Goal: Task Accomplishment & Management: Manage account settings

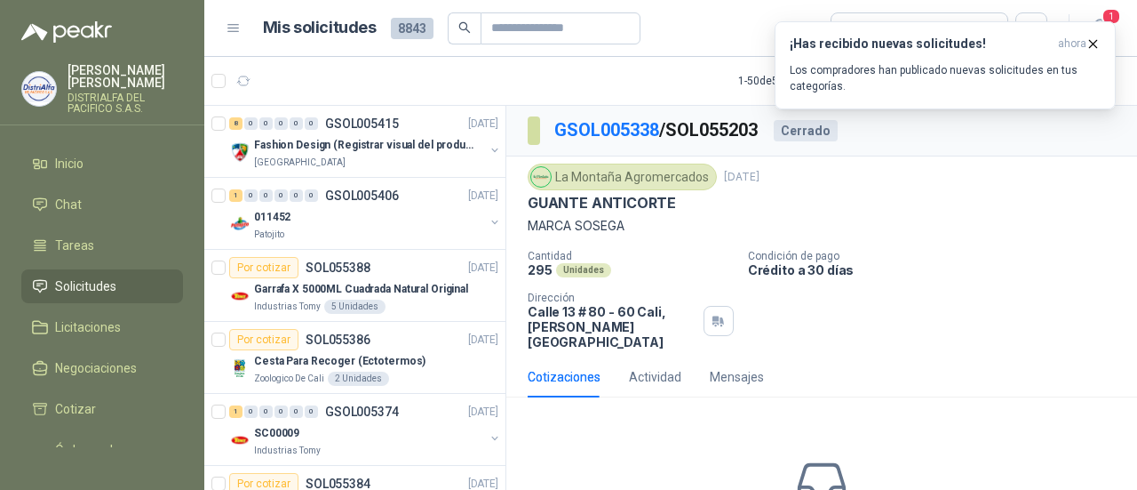
click at [1103, 20] on span "1" at bounding box center [1112, 16] width 20 height 17
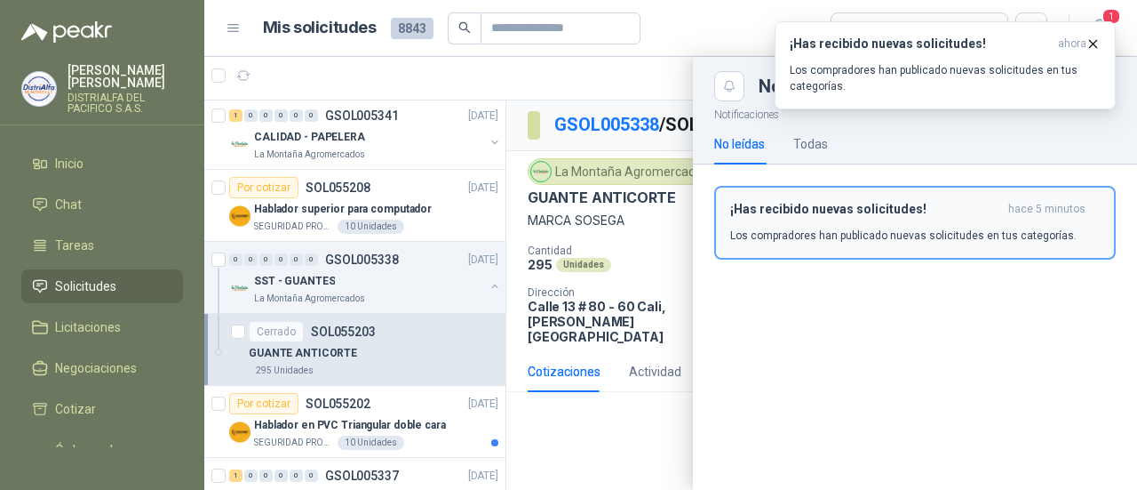
click at [919, 225] on div "¡Has recibido nuevas solicitudes! hace 5 minutos Los compradores han publicado …" at bounding box center [915, 223] width 370 height 42
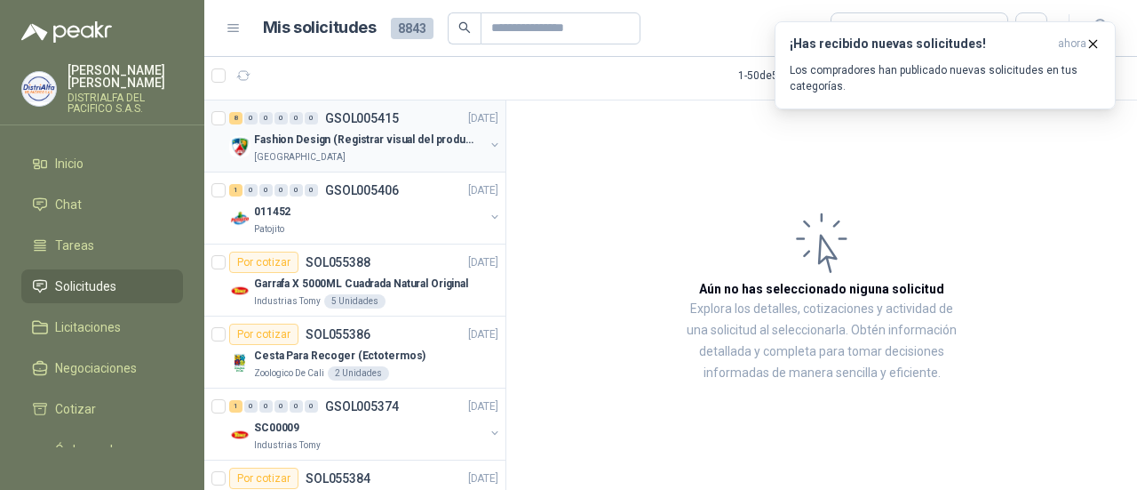
click at [412, 143] on p "Fashion Design (Registrar visual del producto)" at bounding box center [364, 139] width 221 height 17
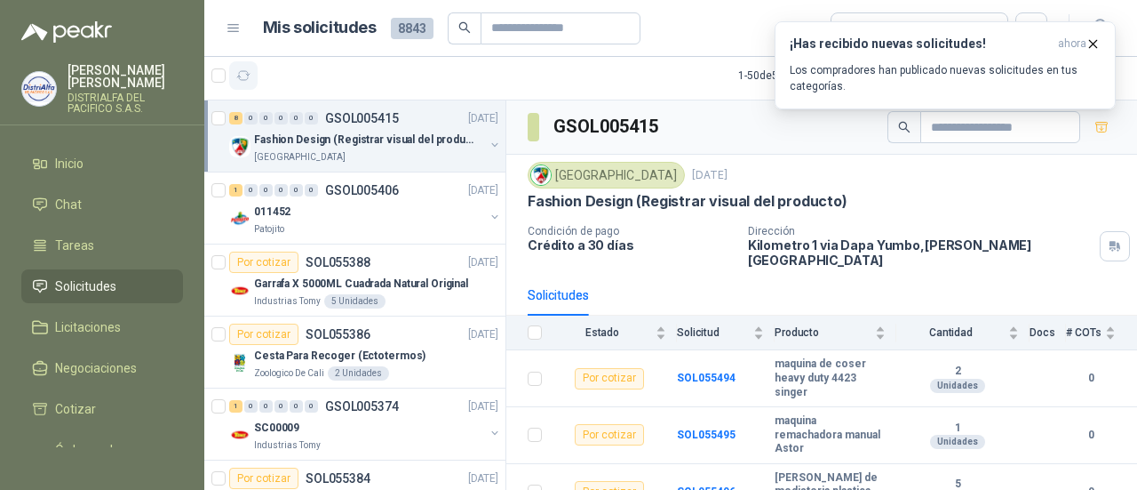
click at [246, 76] on icon "button" at bounding box center [243, 75] width 15 height 15
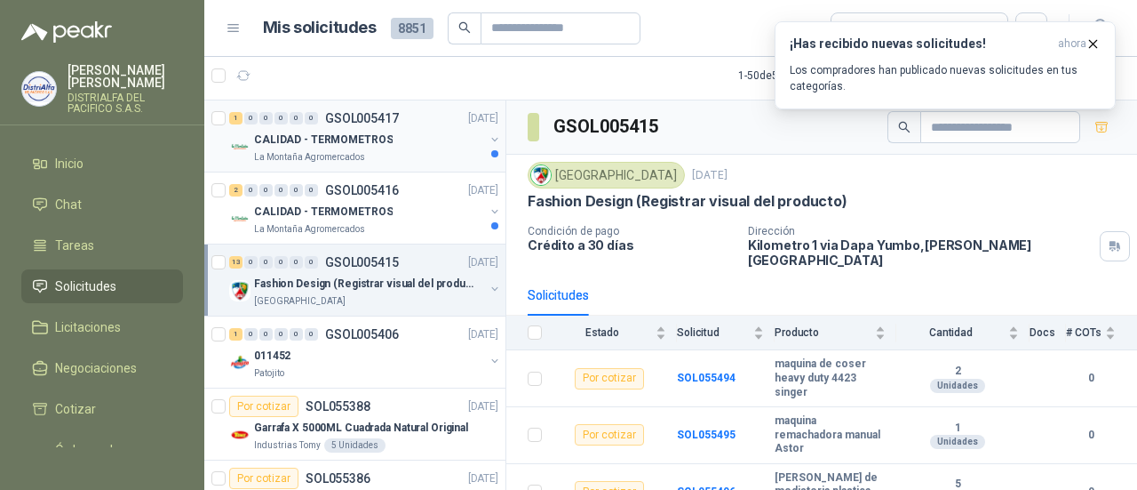
click at [393, 150] on div "La Montaña Agromercados" at bounding box center [369, 157] width 230 height 14
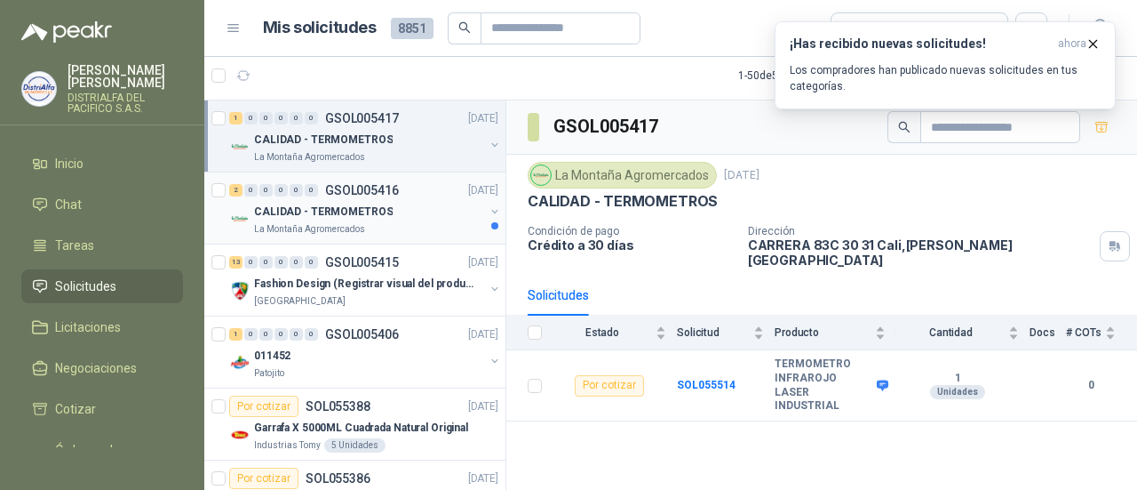
click at [378, 222] on div "La Montaña Agromercados" at bounding box center [369, 229] width 230 height 14
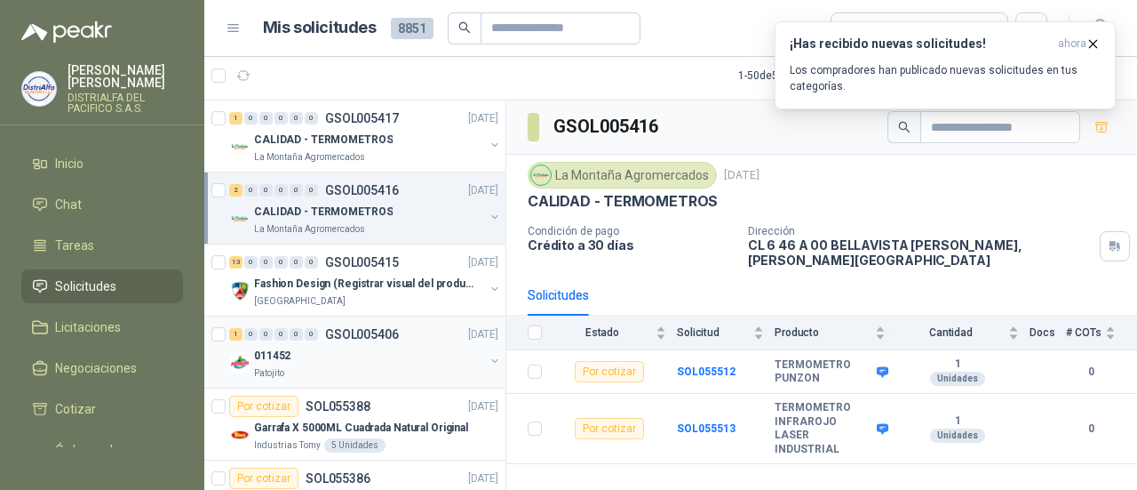
click at [404, 345] on div "011452" at bounding box center [369, 355] width 230 height 21
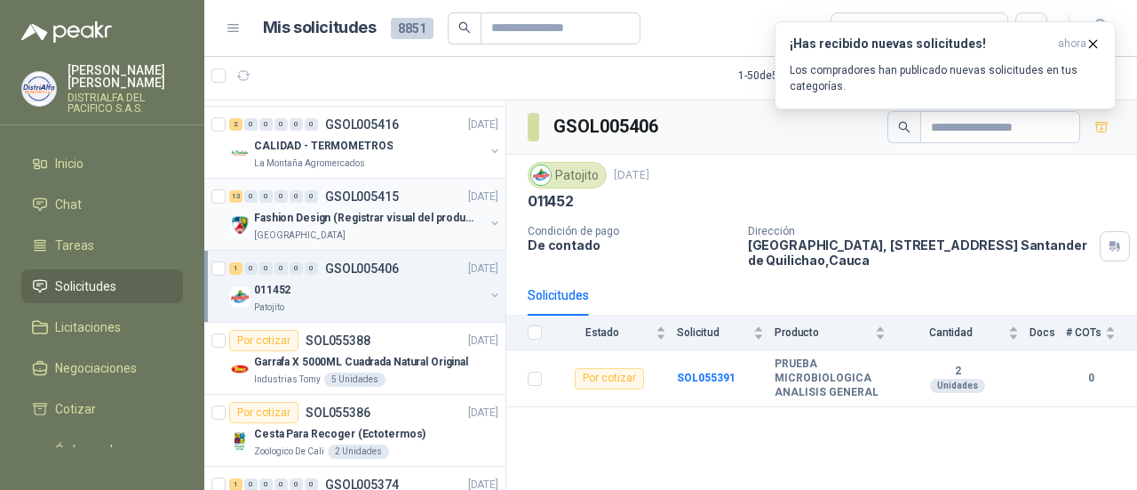
scroll to position [89, 0]
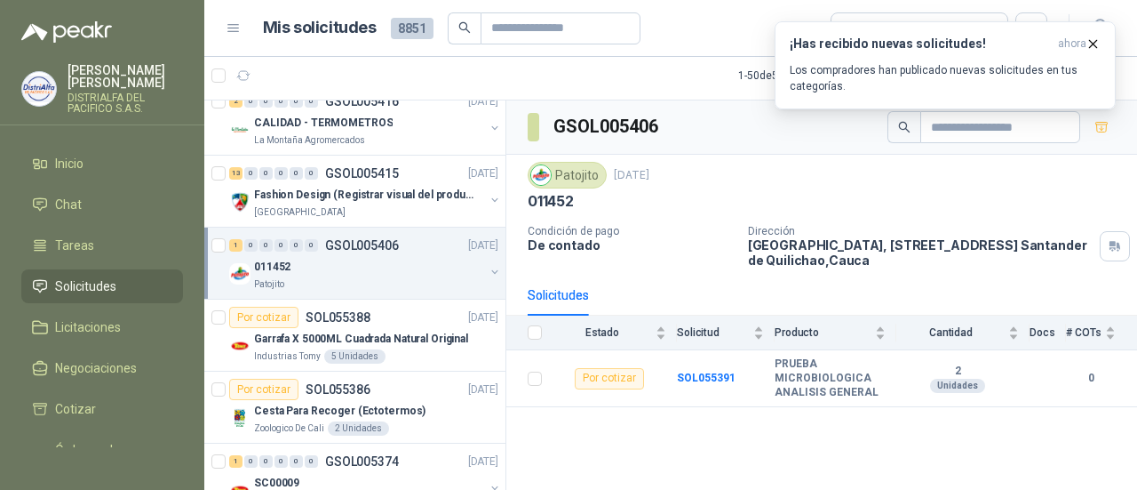
click at [377, 264] on div "011452" at bounding box center [369, 266] width 230 height 21
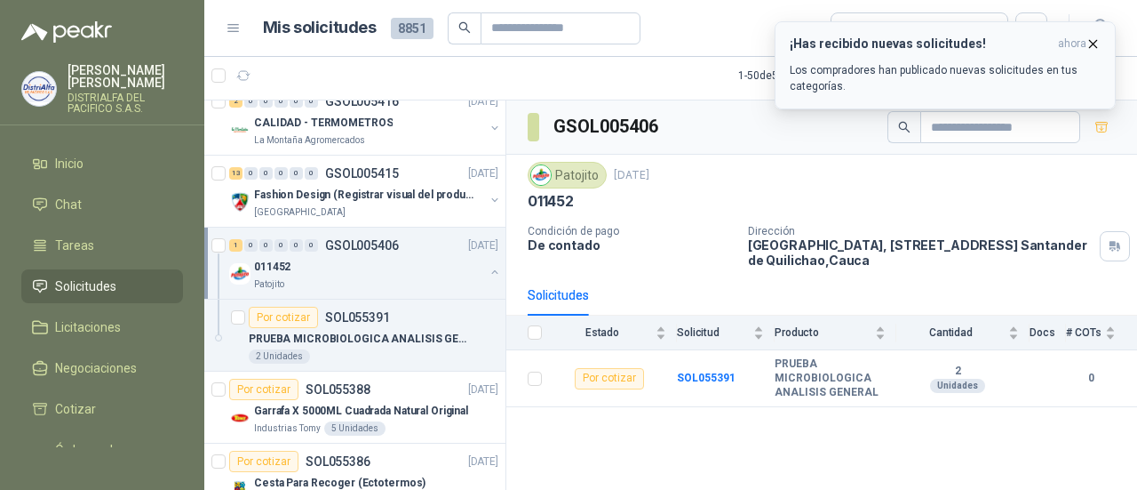
click at [1095, 38] on icon "button" at bounding box center [1093, 43] width 15 height 15
